Goal: Find contact information: Find contact information

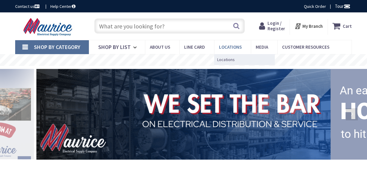
click at [223, 47] on span "Locations" at bounding box center [230, 47] width 23 height 6
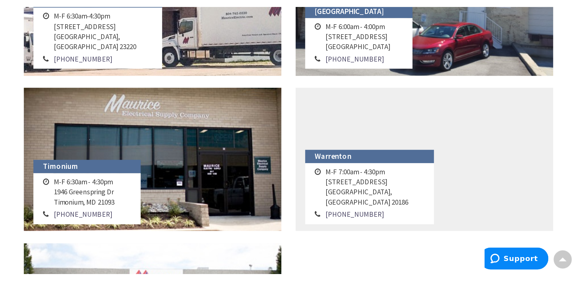
scroll to position [667, 0]
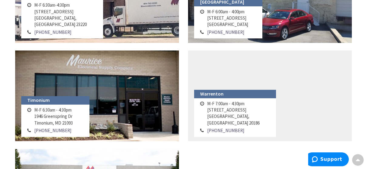
drag, startPoint x: 35, startPoint y: 115, endPoint x: 69, endPoint y: 121, distance: 34.9
click at [74, 123] on td "M-F 6:30am - 4:30pm [STREET_ADDRESS][PERSON_NAME]" at bounding box center [54, 116] width 42 height 21
copy td "[STREET_ADDRESS][PERSON_NAME]"
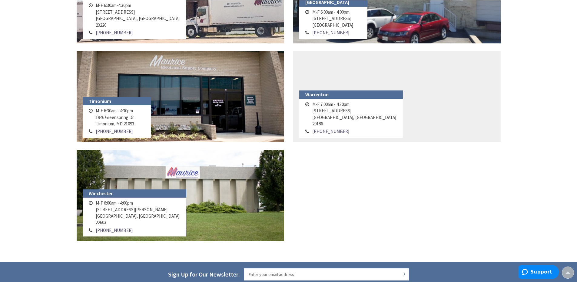
scroll to position [667, 0]
